Goal: Information Seeking & Learning: Understand process/instructions

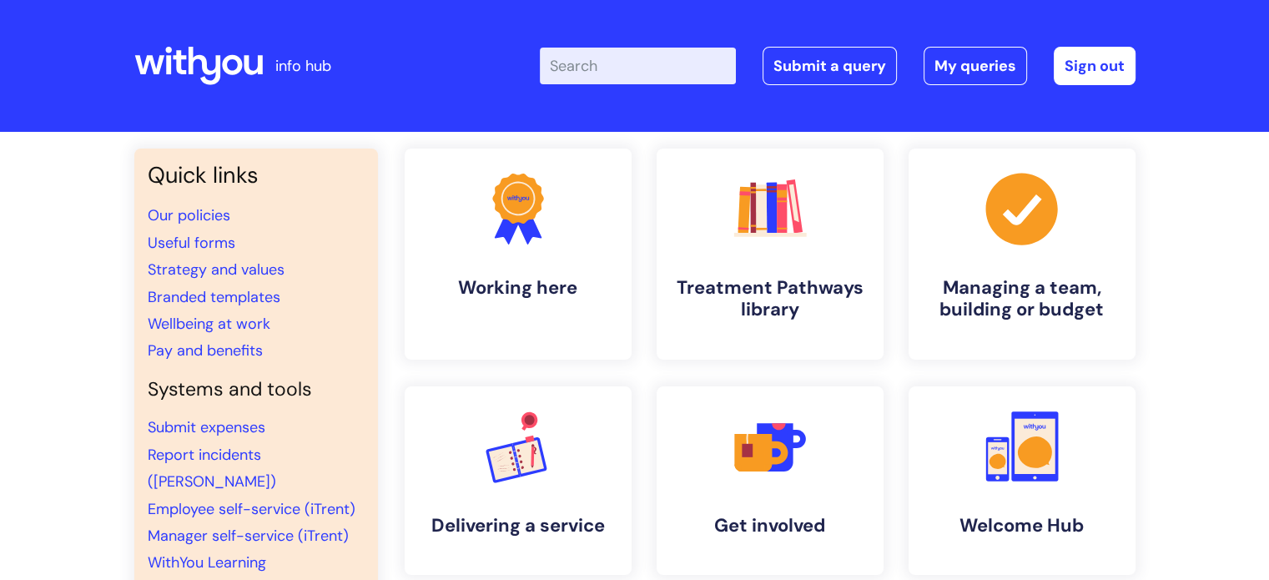
click at [647, 68] on input "Enter your search term here..." at bounding box center [638, 66] width 196 height 37
click at [627, 63] on input "Enter your search term here..." at bounding box center [638, 66] width 196 height 37
type input "u"
type input "Audit"
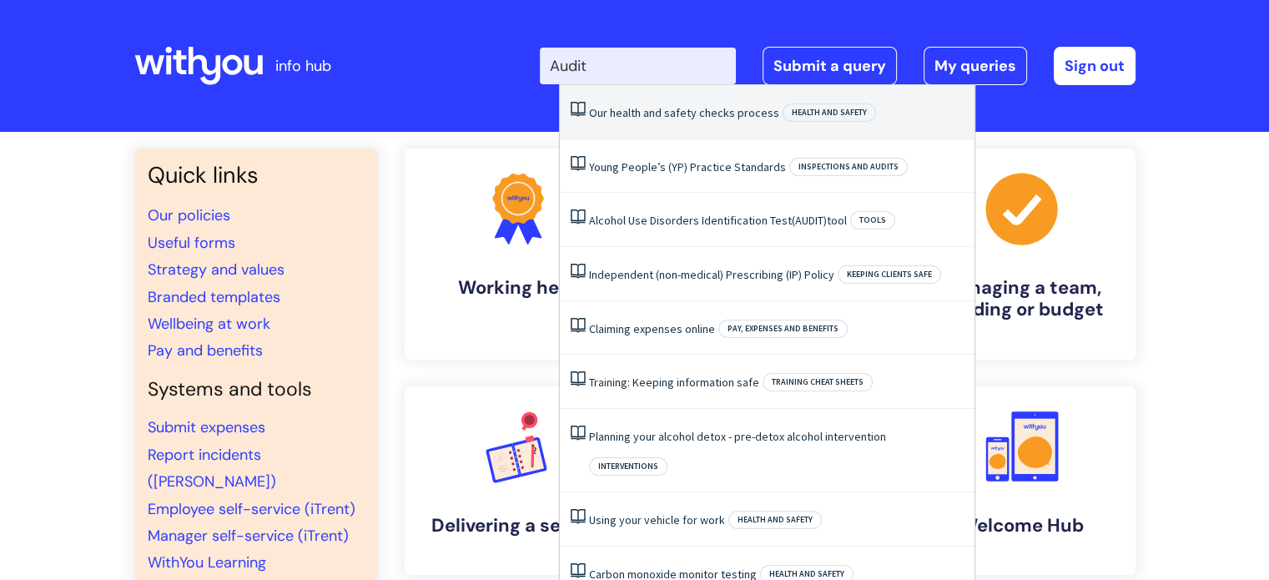
click at [687, 109] on link "Our health and safety checks process" at bounding box center [684, 112] width 190 height 15
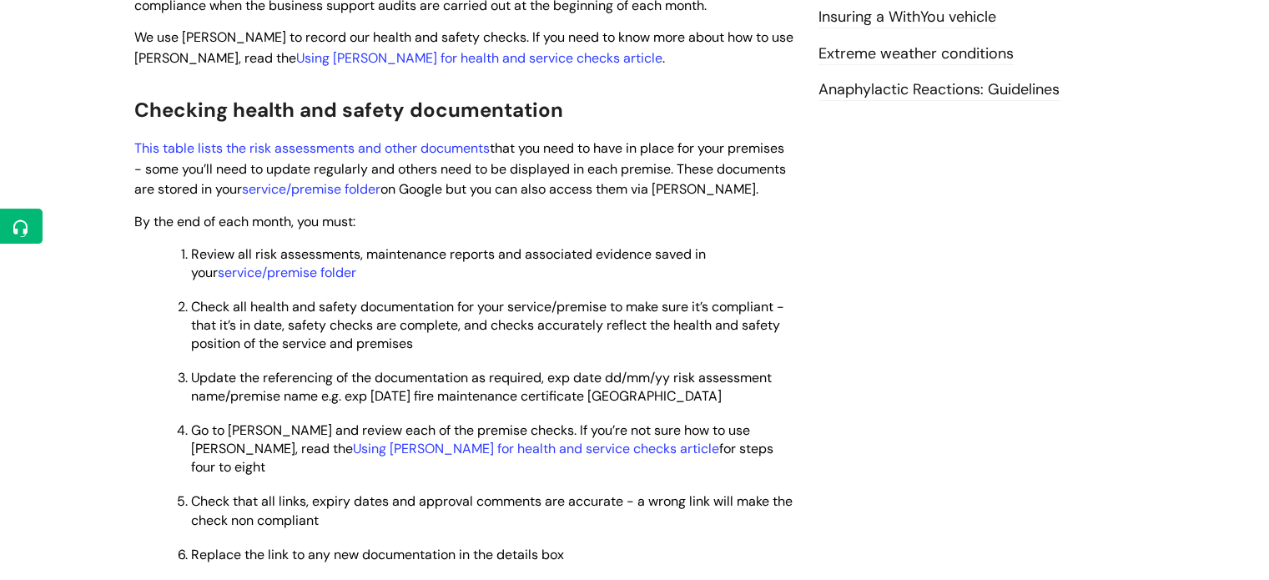
scroll to position [629, 0]
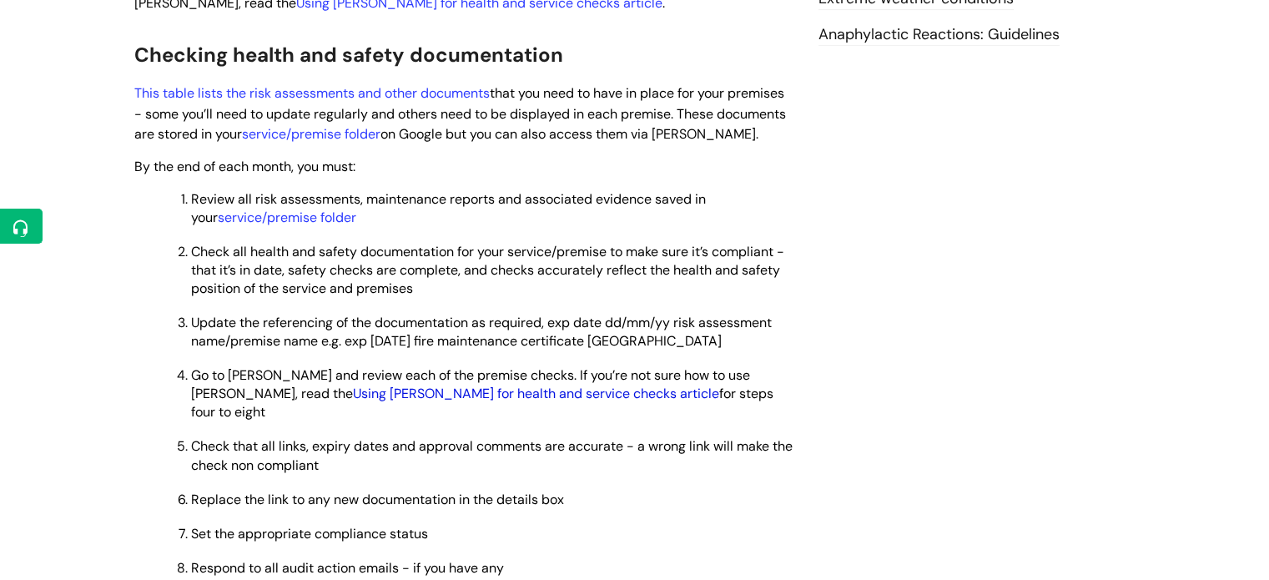
click at [457, 385] on link "Using Ulysses for health and service checks article" at bounding box center [536, 394] width 366 height 18
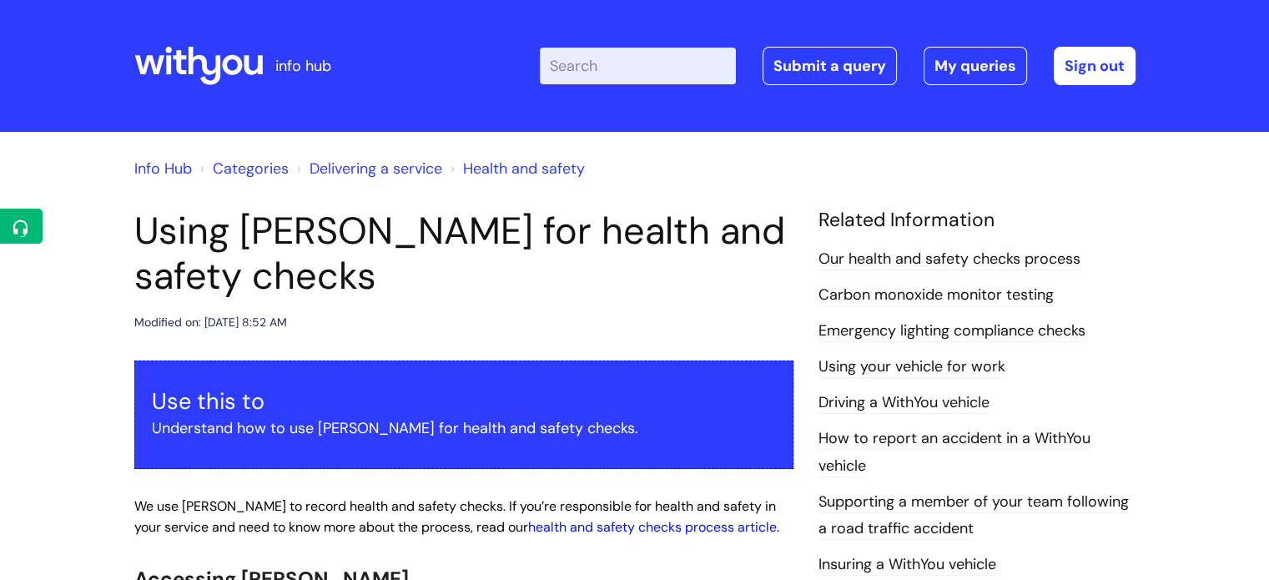
click at [667, 526] on link "health and safety checks process article" at bounding box center [652, 527] width 249 height 18
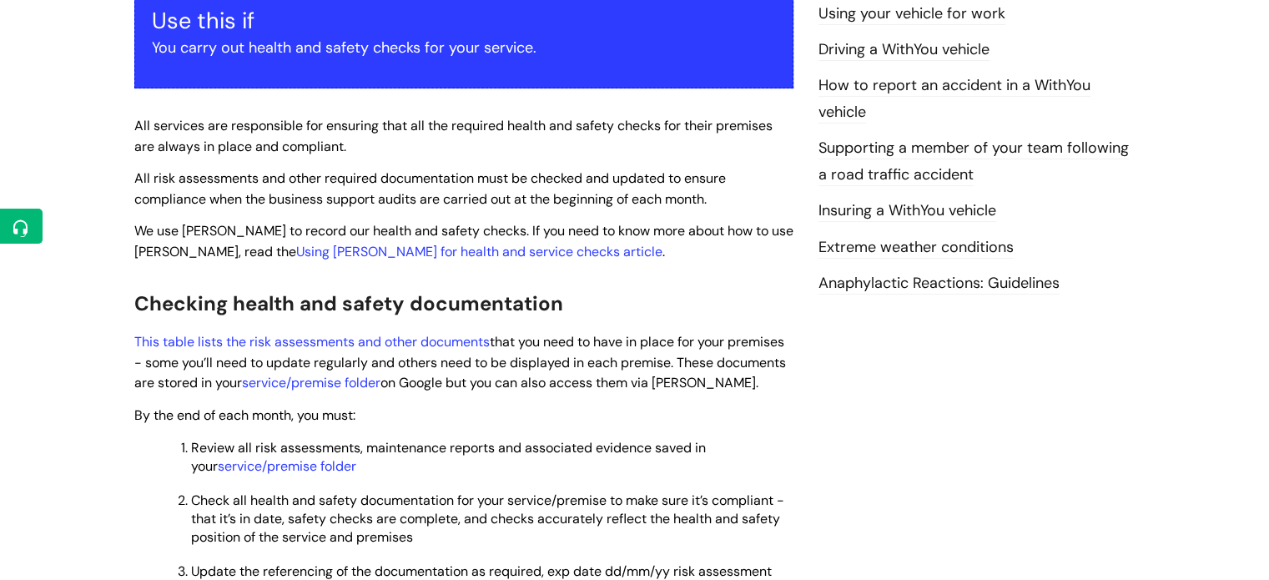
scroll to position [380, 0]
click at [350, 244] on link "Using Ulysses for health and service checks article" at bounding box center [479, 253] width 366 height 18
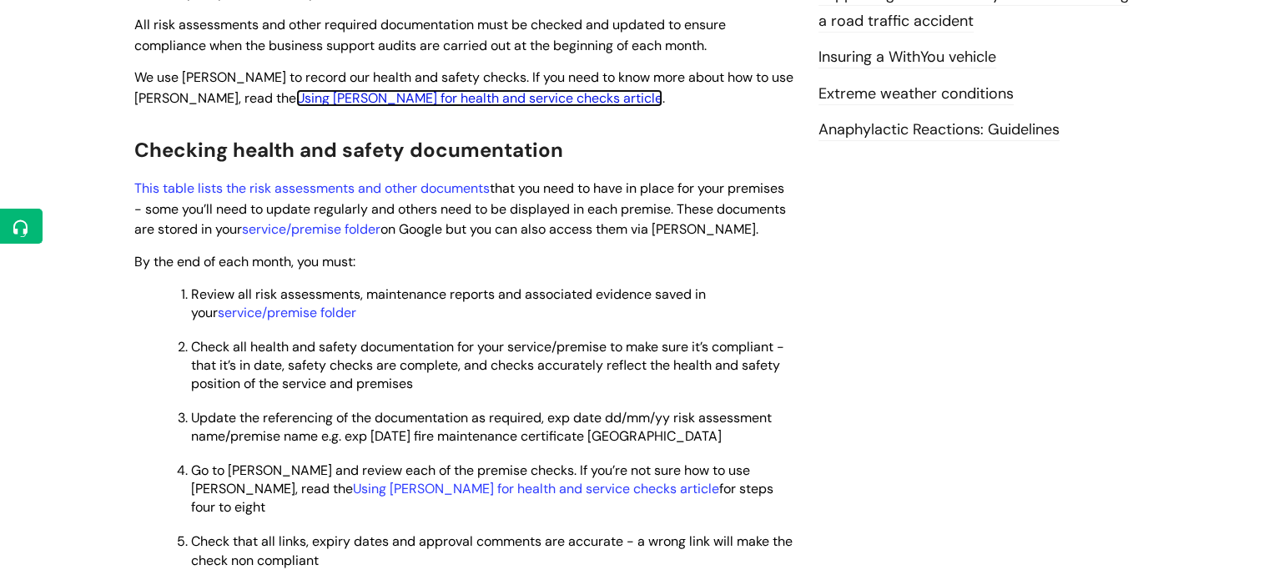
scroll to position [474, 0]
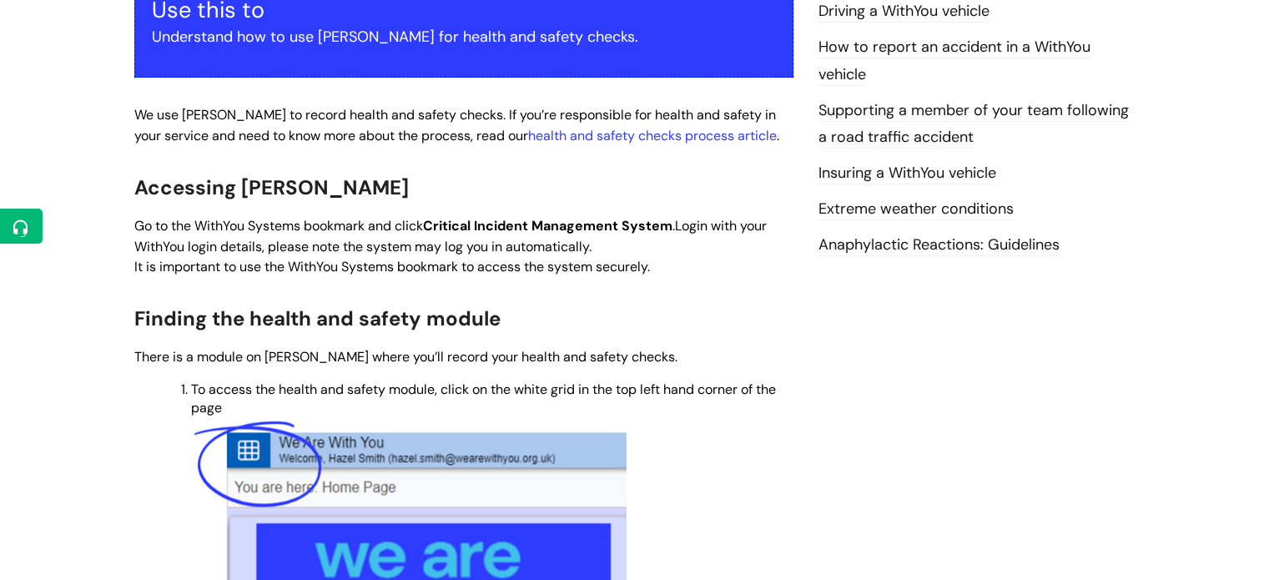
scroll to position [385, 0]
